Goal: Task Accomplishment & Management: Manage account settings

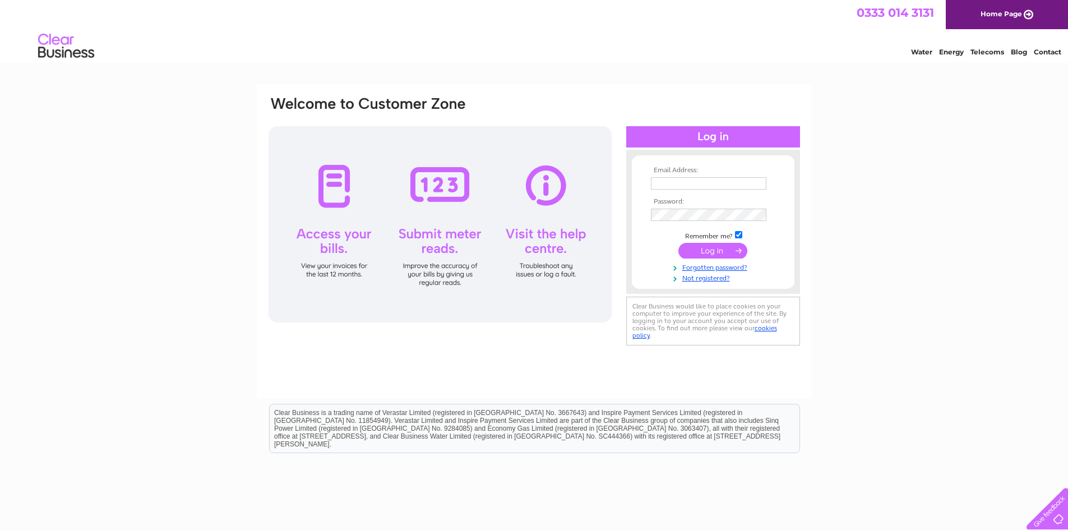
type input "[EMAIL_ADDRESS][DOMAIN_NAME]"
click at [713, 250] on input "submit" at bounding box center [712, 251] width 69 height 16
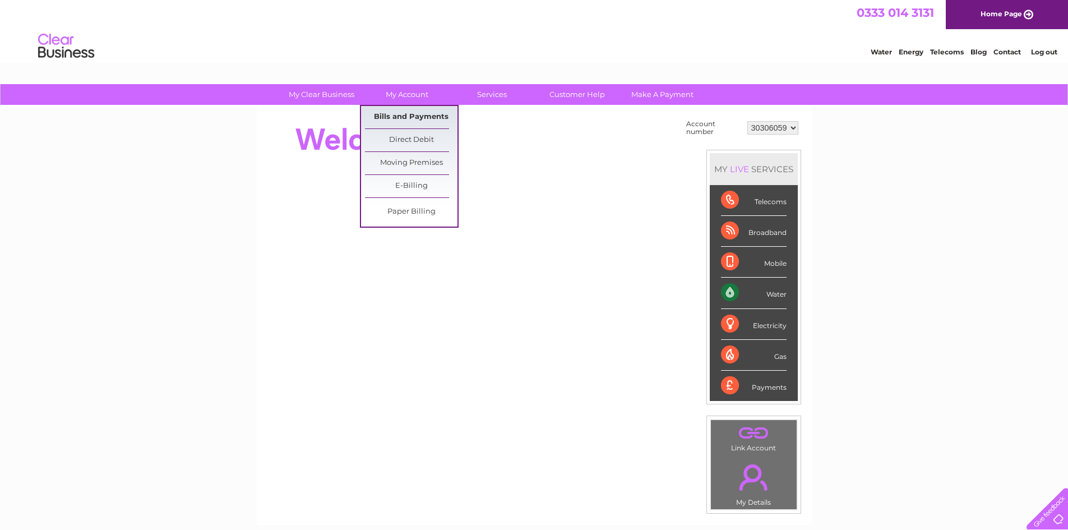
click at [413, 119] on link "Bills and Payments" at bounding box center [411, 117] width 93 height 22
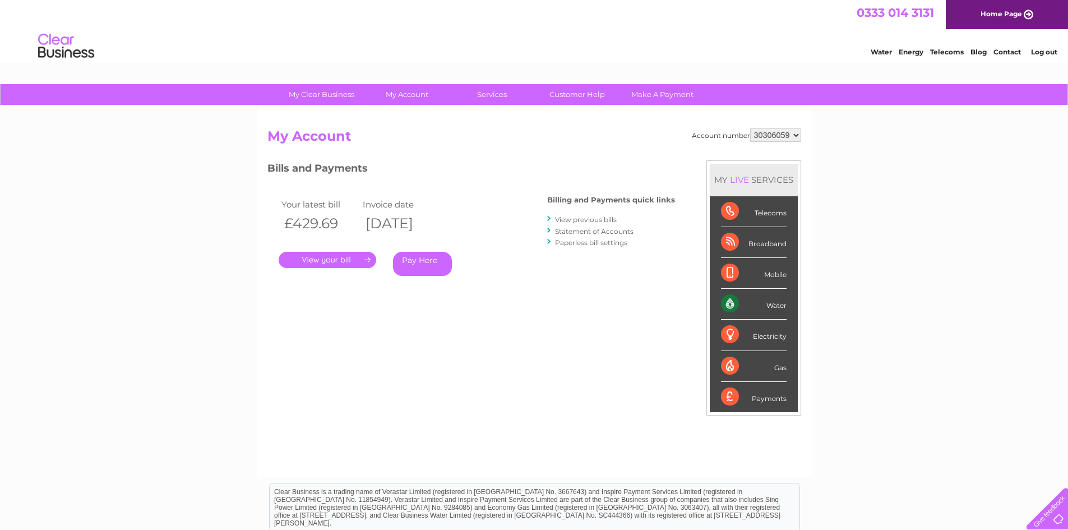
click at [341, 261] on link "." at bounding box center [328, 260] width 98 height 16
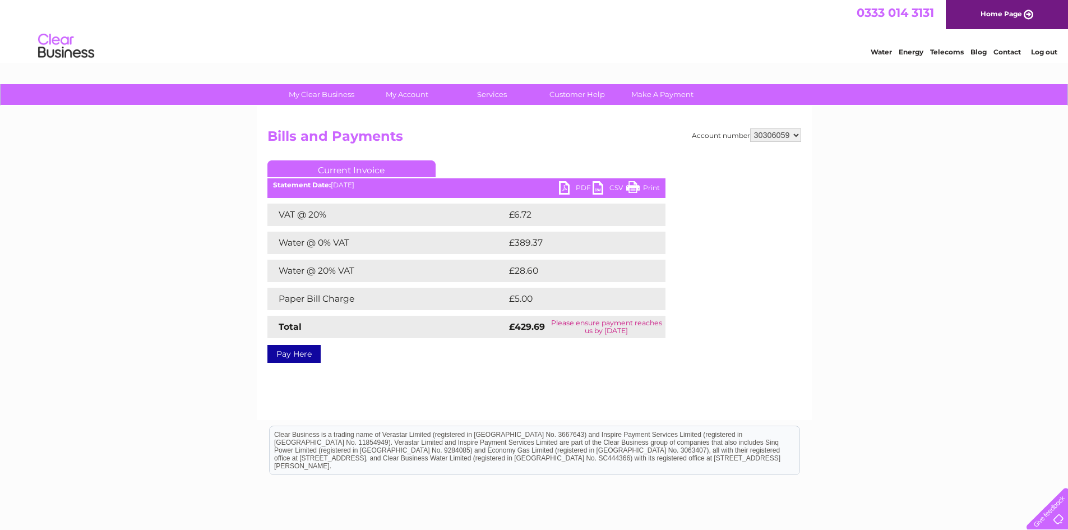
click at [567, 183] on link "PDF" at bounding box center [576, 189] width 34 height 16
